Goal: Transaction & Acquisition: Purchase product/service

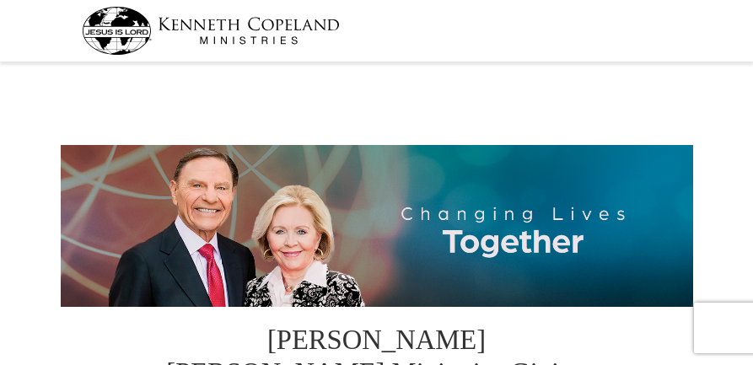
select select "NM"
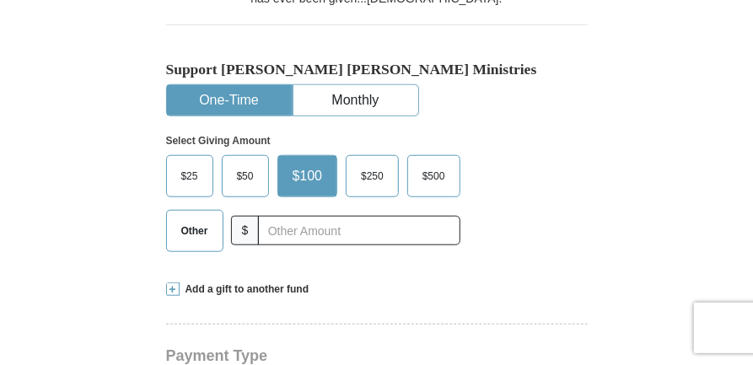
scroll to position [449, 0]
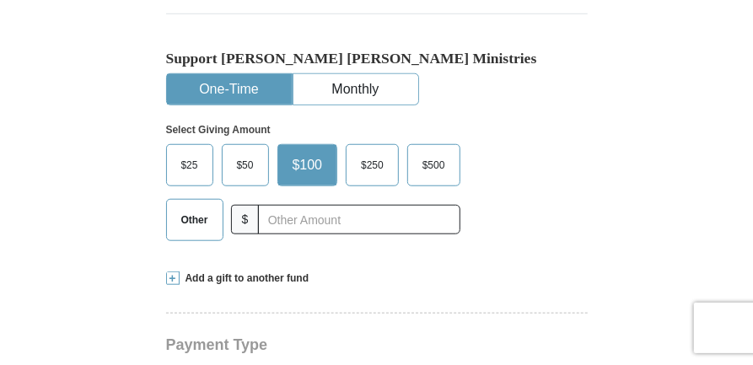
click at [189, 222] on span "Other" at bounding box center [195, 219] width 44 height 25
click at [0, 0] on input "Other" at bounding box center [0, 0] width 0 height 0
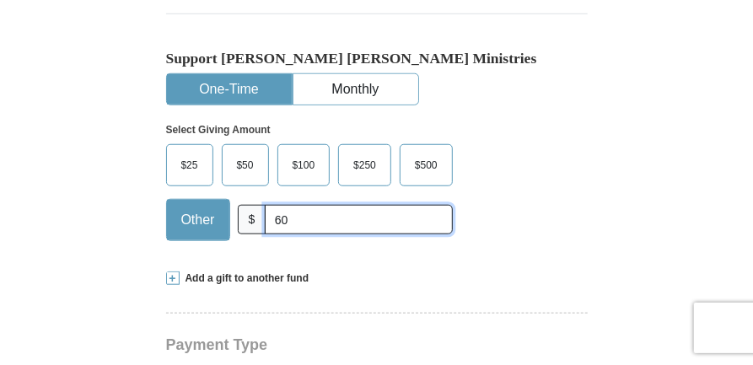
type input "60.00"
click at [556, 202] on div "Select Giving Amount Amount must be a valid number The total gift cannot be les…" at bounding box center [376, 178] width 421 height 147
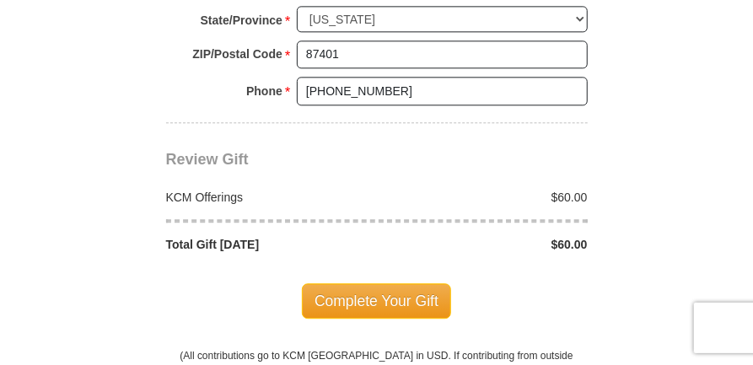
scroll to position [1460, 0]
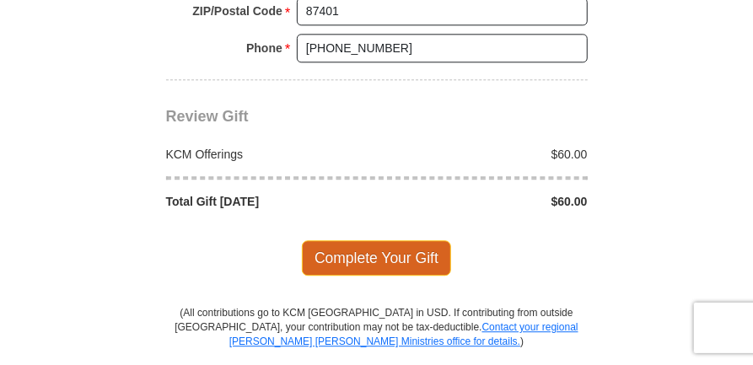
click at [352, 241] on span "Complete Your Gift" at bounding box center [376, 257] width 149 height 35
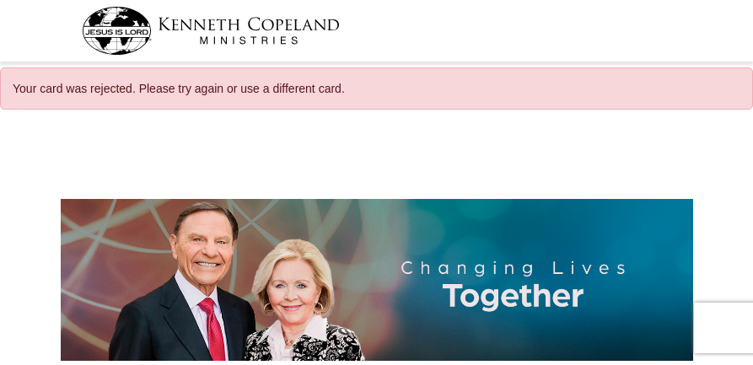
select select "NM"
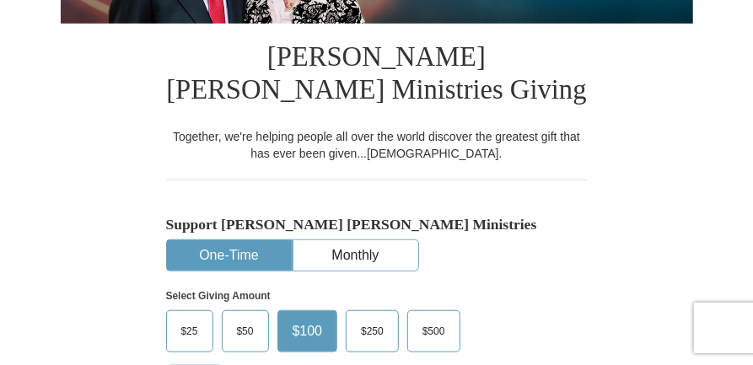
scroll to position [449, 0]
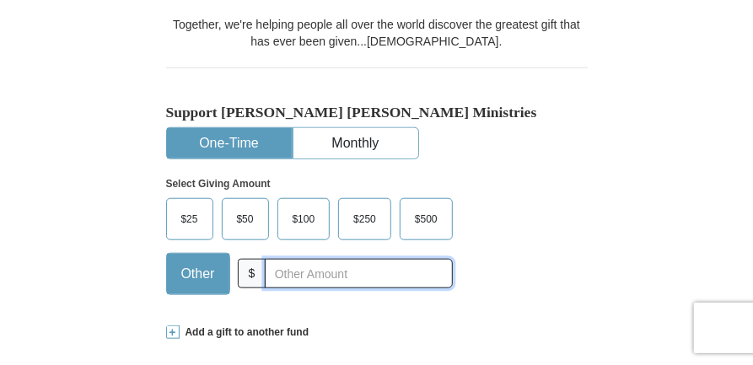
click at [326, 271] on input "text" at bounding box center [358, 273] width 187 height 29
type input "60.00"
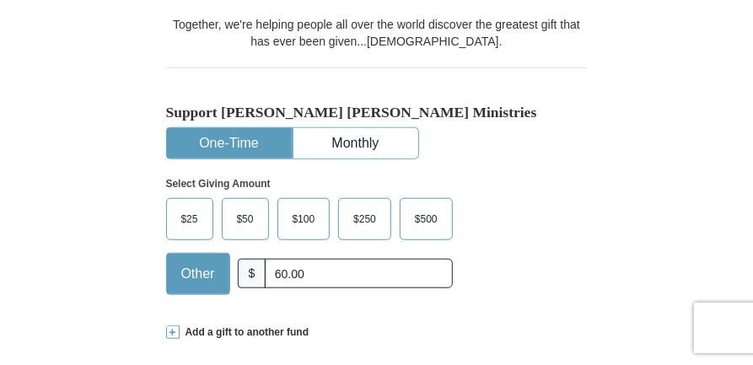
click at [506, 234] on div "$25 $50 $100 $250 $500 $" at bounding box center [341, 253] width 350 height 110
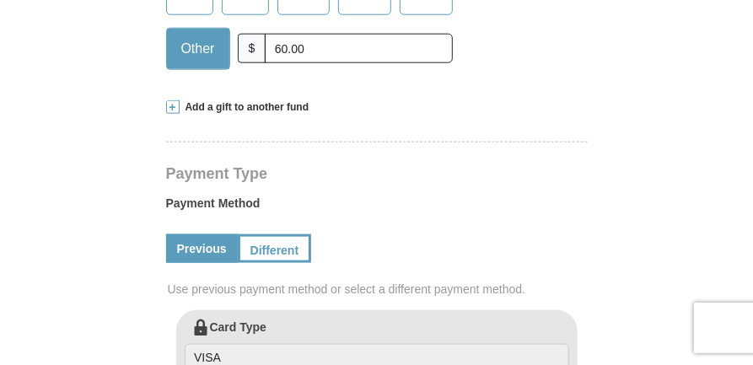
scroll to position [786, 0]
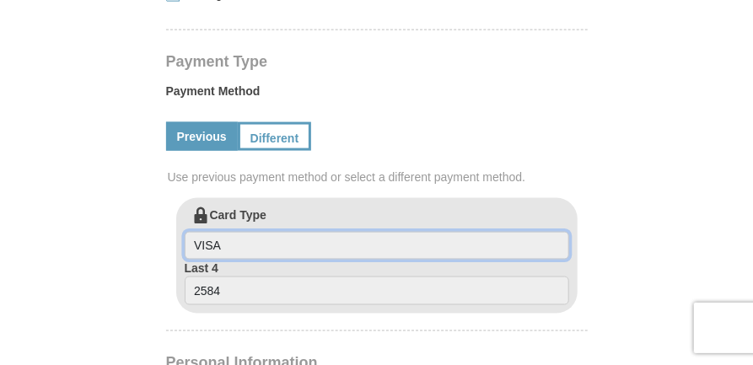
click at [297, 240] on input "VISA" at bounding box center [377, 246] width 384 height 29
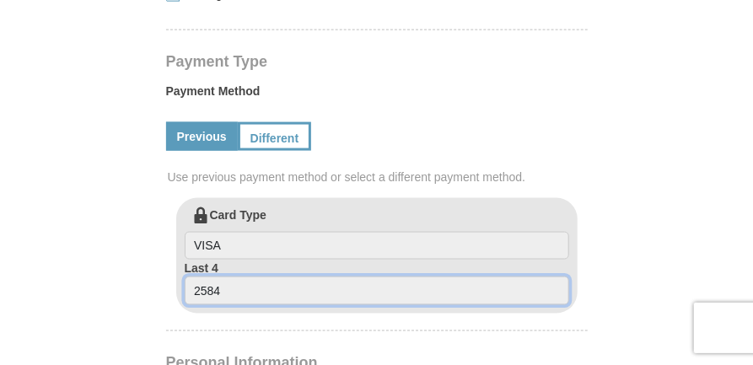
click at [293, 285] on input "2584" at bounding box center [377, 290] width 384 height 29
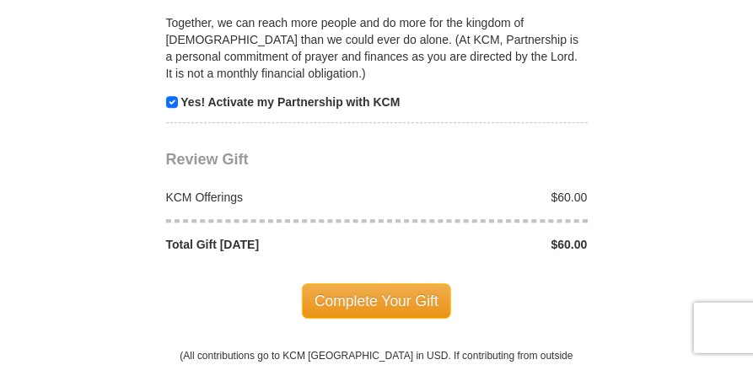
scroll to position [1685, 0]
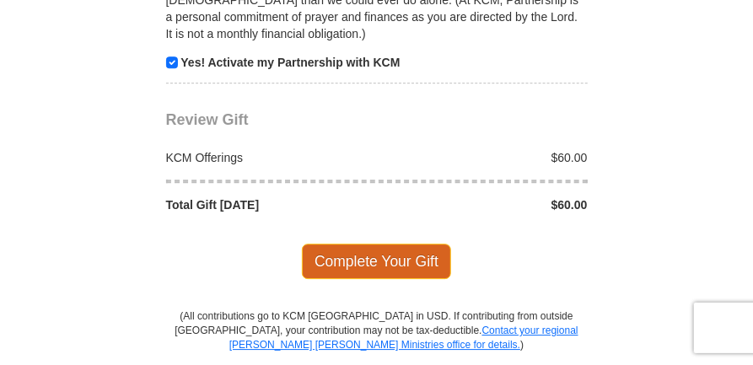
click at [351, 244] on span "Complete Your Gift" at bounding box center [376, 261] width 149 height 35
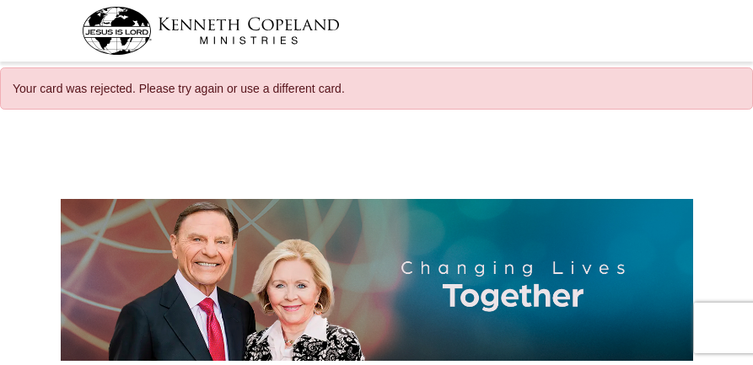
select select "NM"
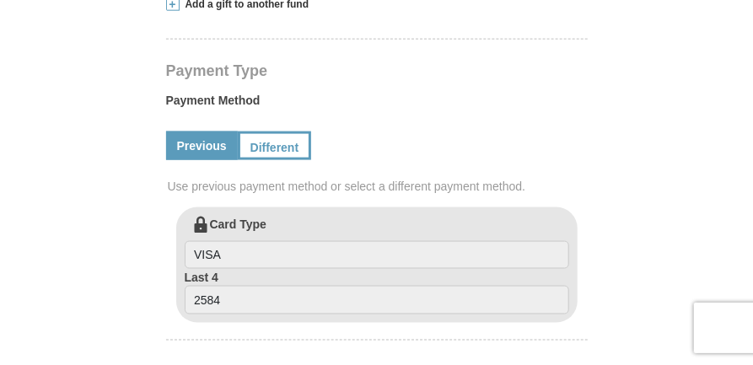
scroll to position [786, 0]
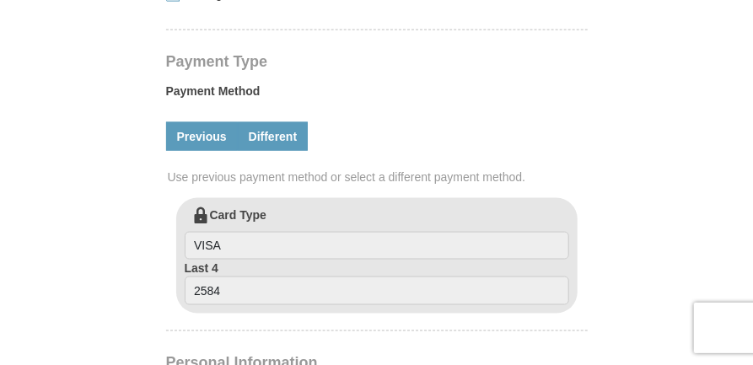
click at [288, 132] on link "Different" at bounding box center [273, 136] width 71 height 29
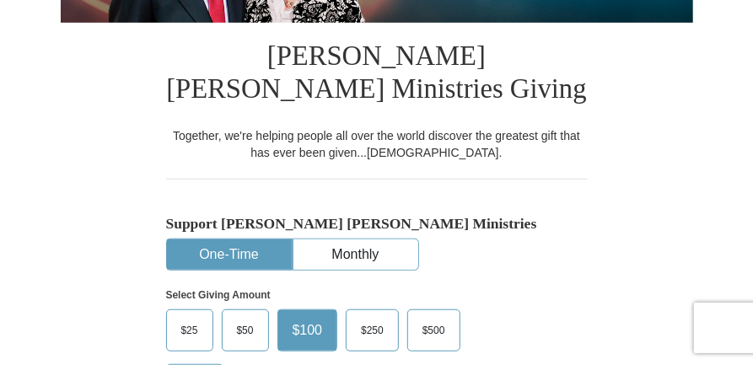
scroll to position [449, 0]
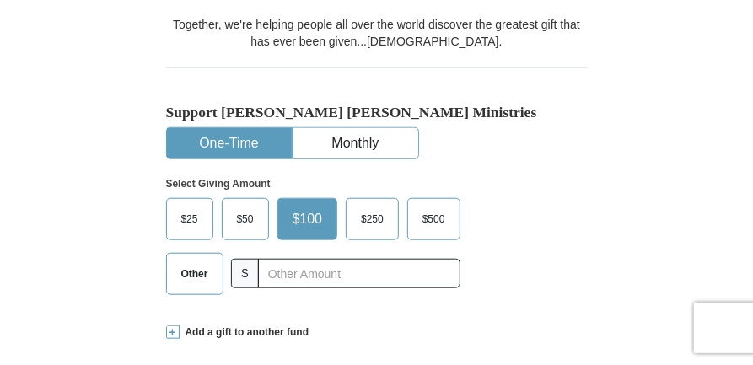
drag, startPoint x: 201, startPoint y: 287, endPoint x: 253, endPoint y: 285, distance: 52.3
click at [201, 287] on label "Other" at bounding box center [195, 274] width 56 height 40
click at [0, 0] on input "Other" at bounding box center [0, 0] width 0 height 0
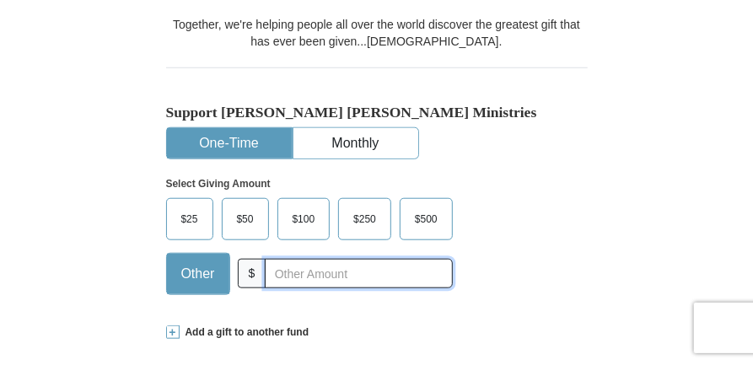
click at [310, 284] on input "text" at bounding box center [358, 273] width 187 height 29
type input "60.00"
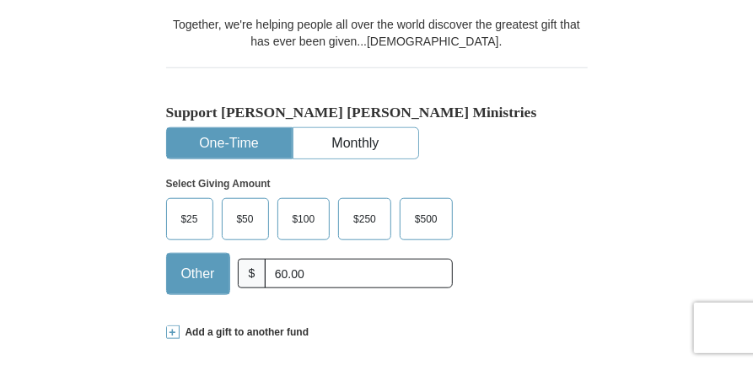
click at [512, 177] on p "Select Giving Amount" at bounding box center [376, 184] width 421 height 14
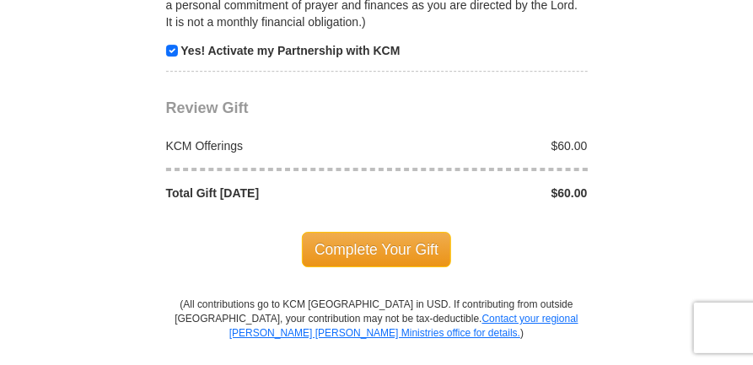
scroll to position [1910, 0]
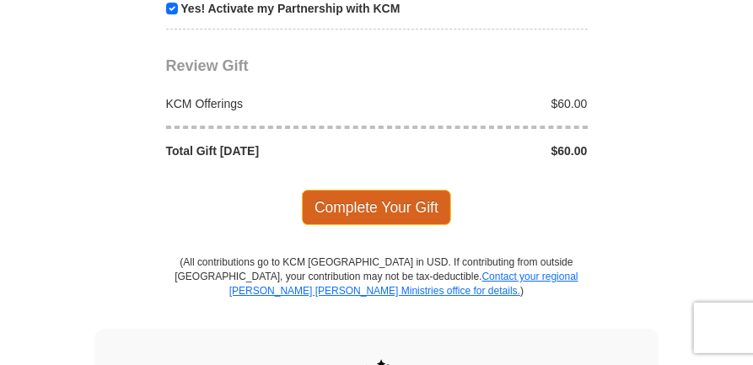
click at [391, 192] on span "Complete Your Gift" at bounding box center [376, 207] width 149 height 35
